Goal: Find specific page/section: Find specific page/section

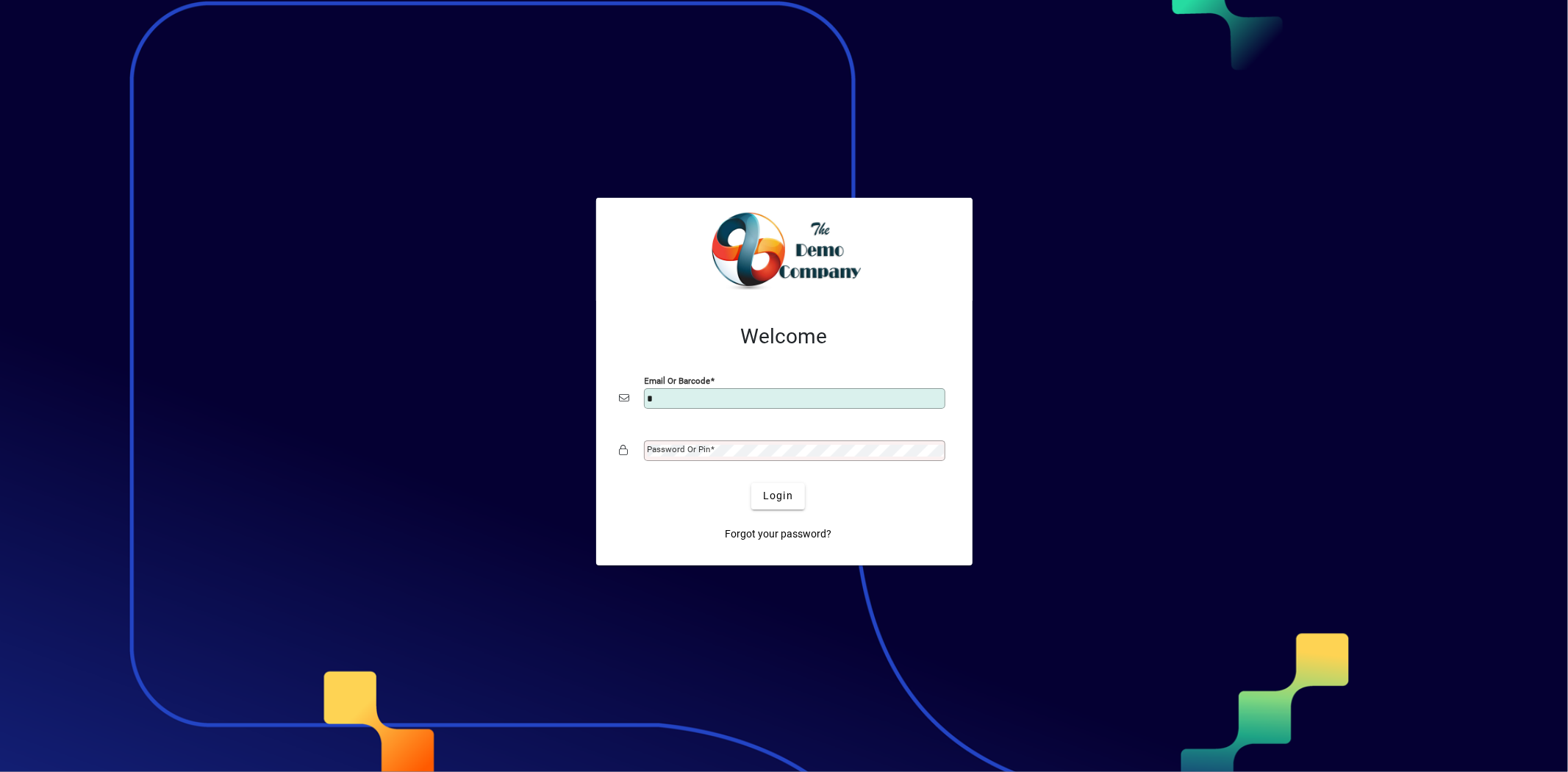
type input "**********"
click at [763, 499] on span "Login" at bounding box center [778, 495] width 30 height 15
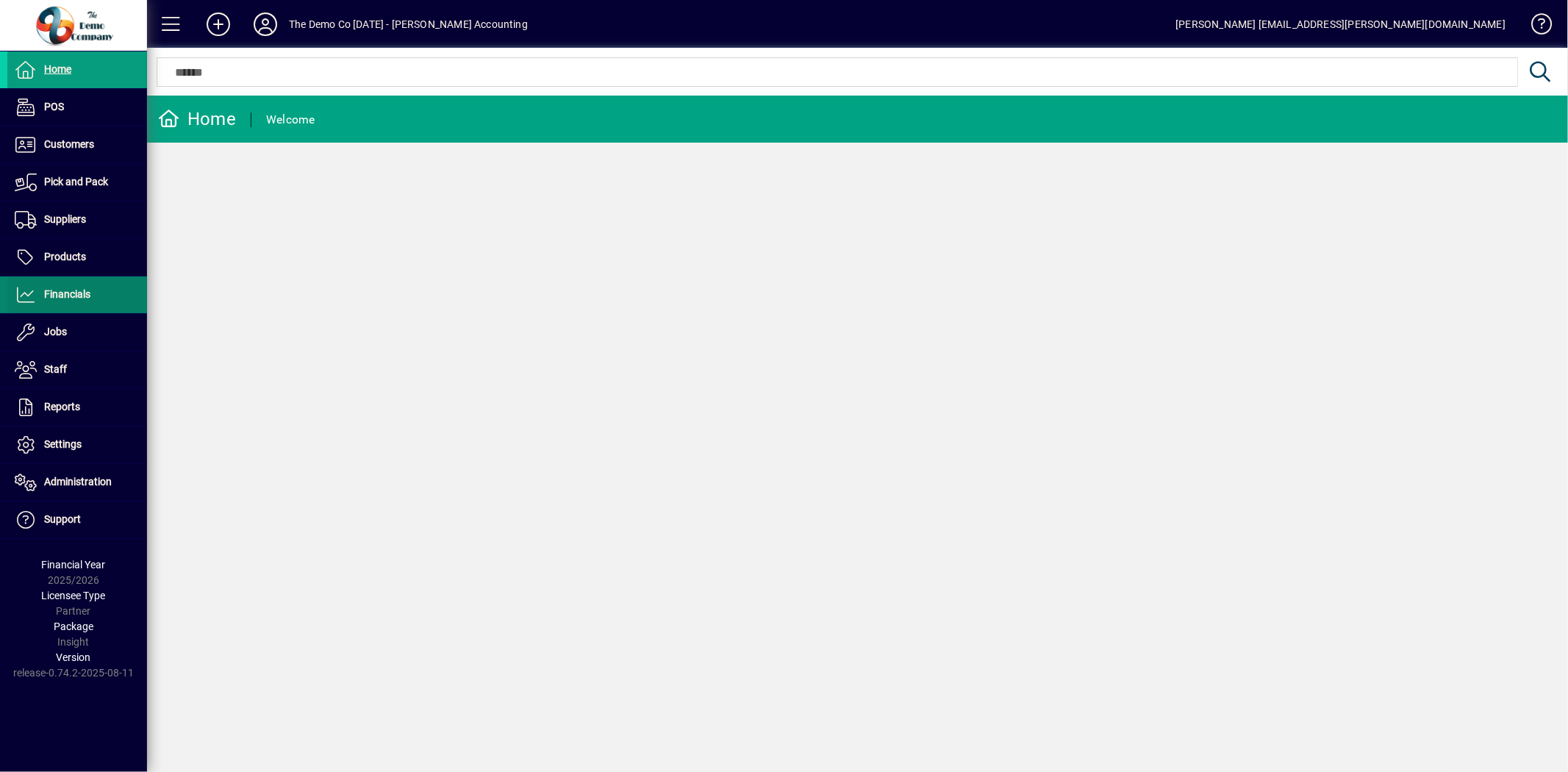
click at [88, 289] on span "Financials" at bounding box center [67, 293] width 47 height 12
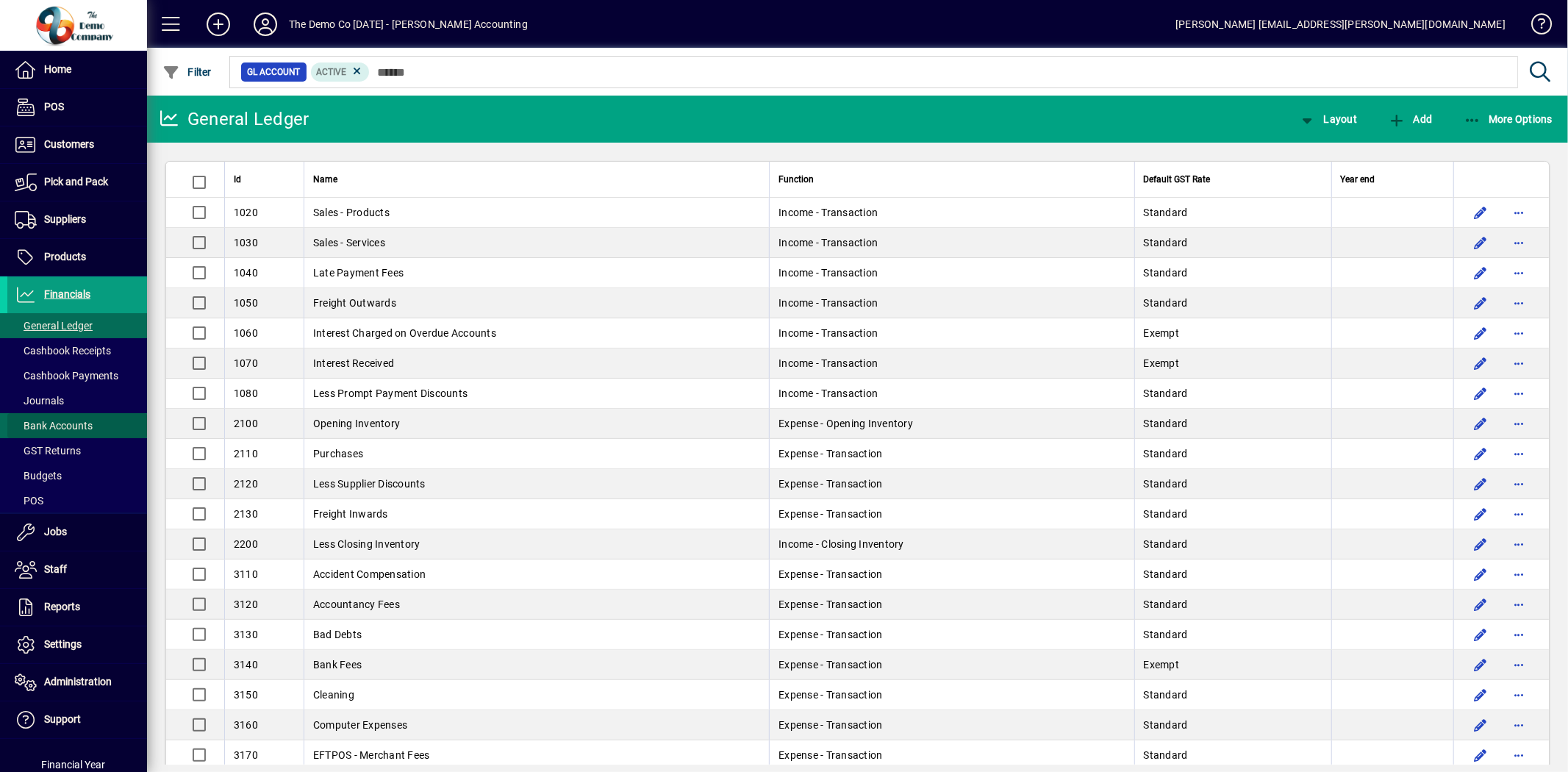
click at [82, 422] on span "Bank Accounts" at bounding box center [53, 425] width 78 height 12
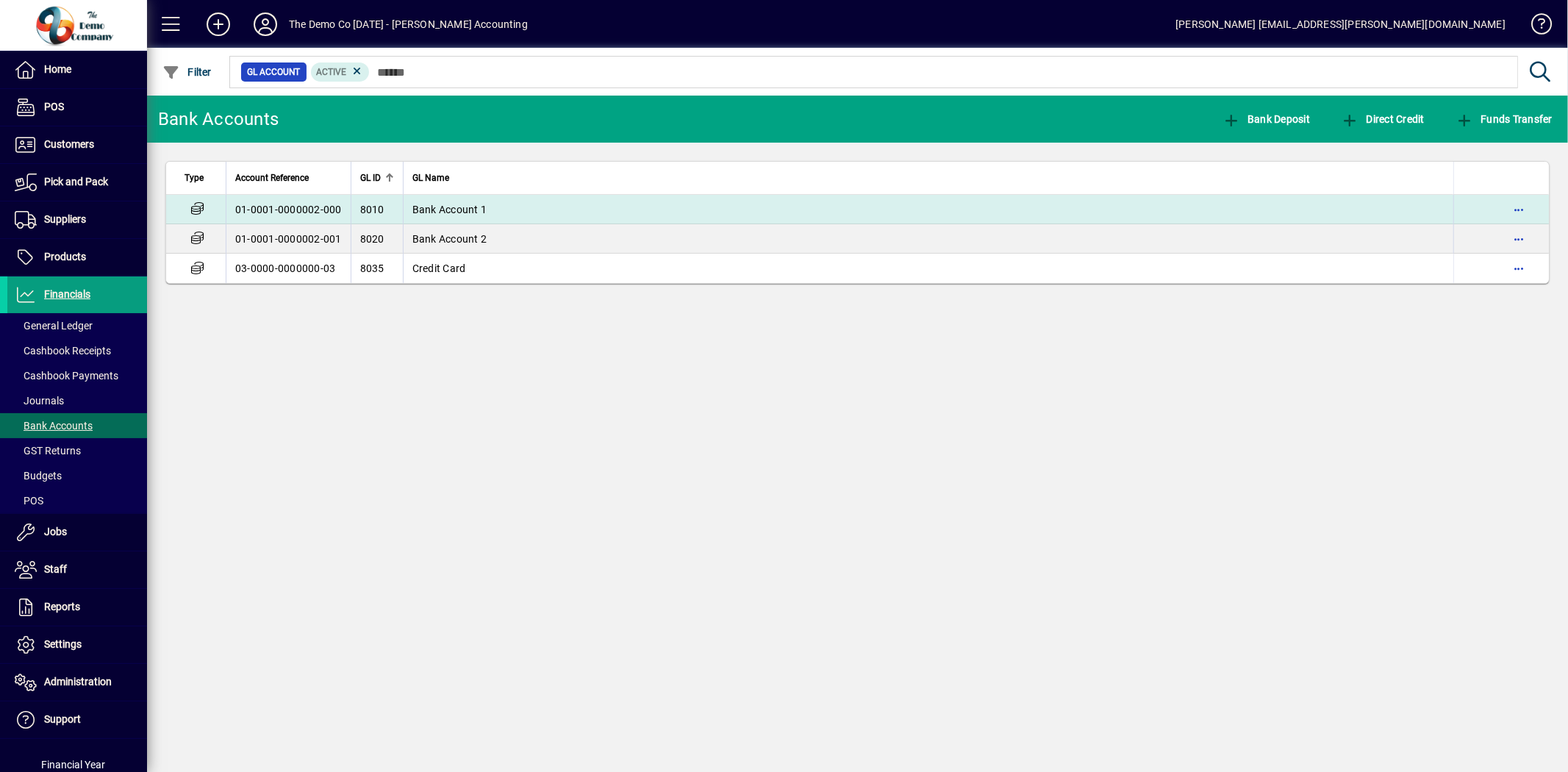
click at [486, 208] on td "Bank Account 1" at bounding box center [928, 209] width 1051 height 30
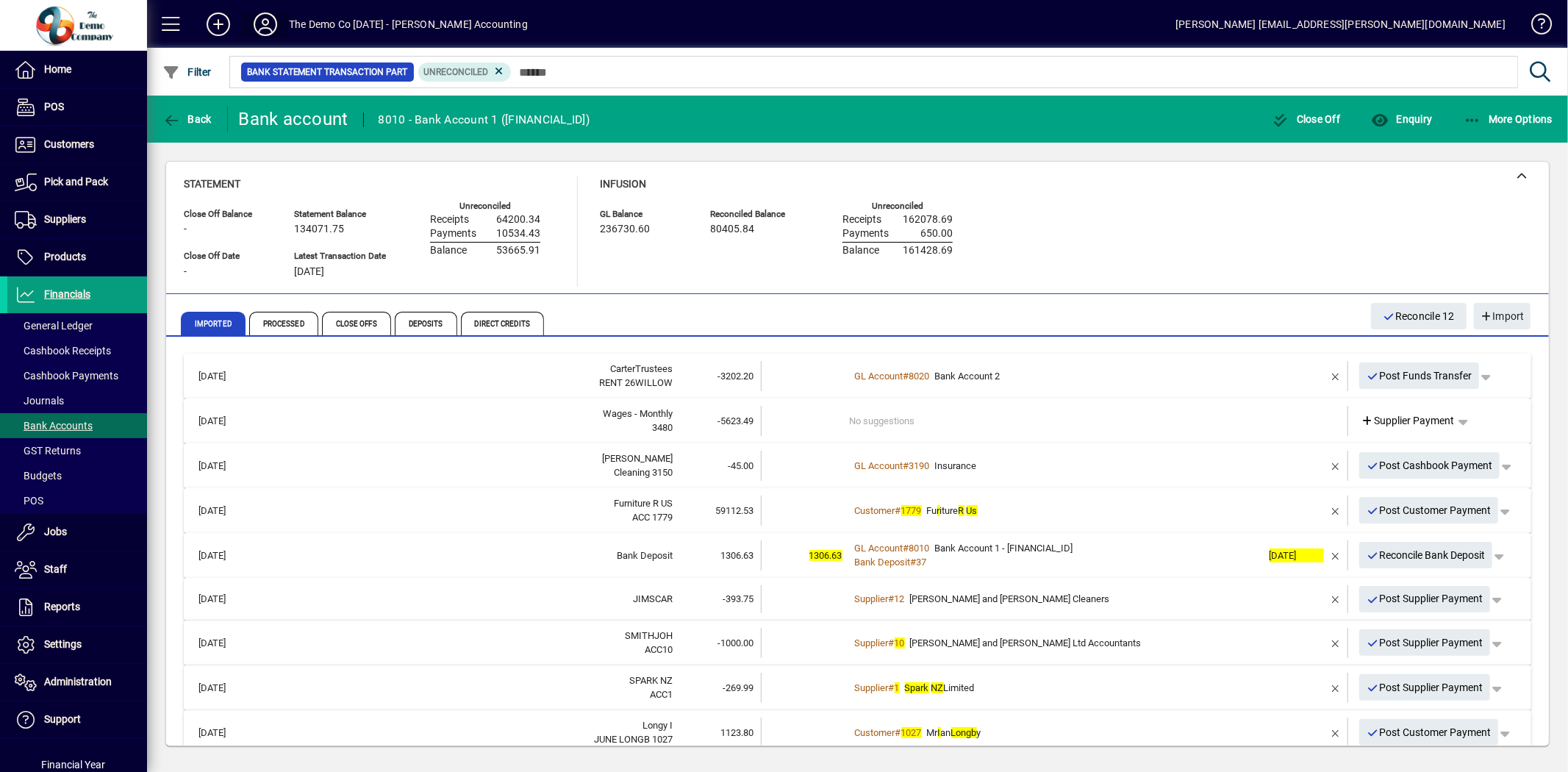
click at [257, 30] on icon at bounding box center [265, 24] width 30 height 23
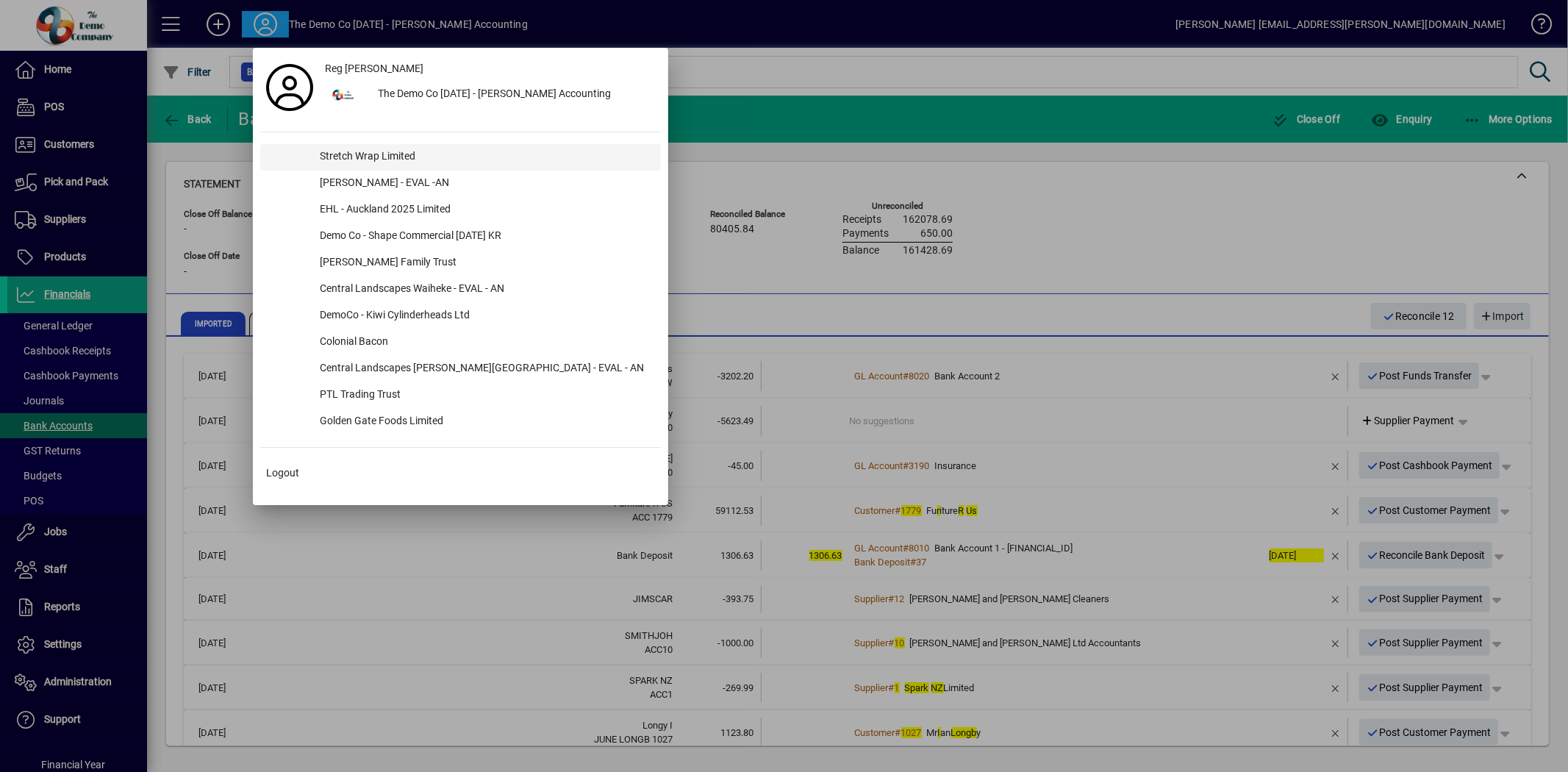
click at [349, 154] on div "Stretch Wrap Limited" at bounding box center [485, 158] width 353 height 27
